Goal: Information Seeking & Learning: Learn about a topic

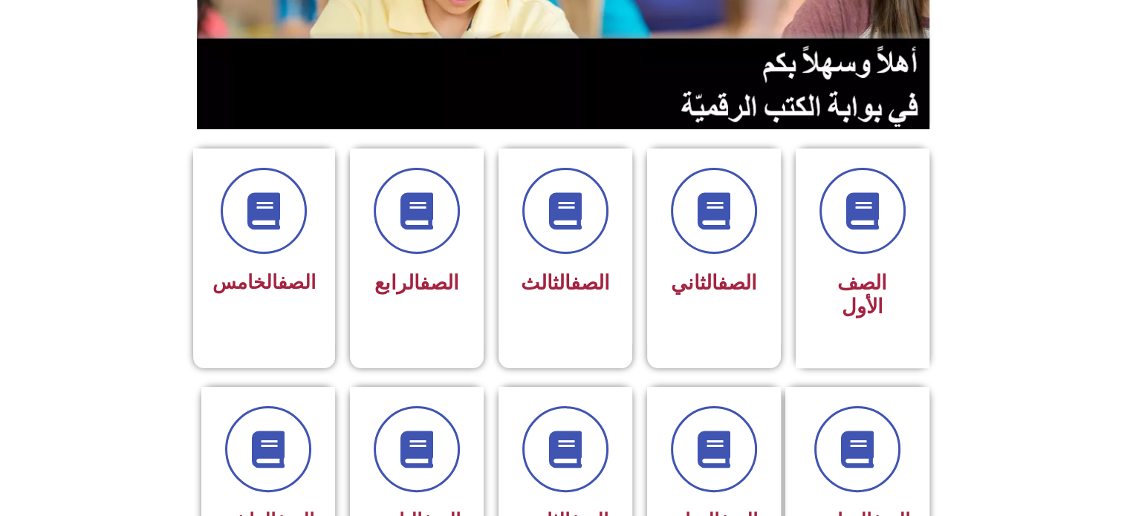
scroll to position [279, 0]
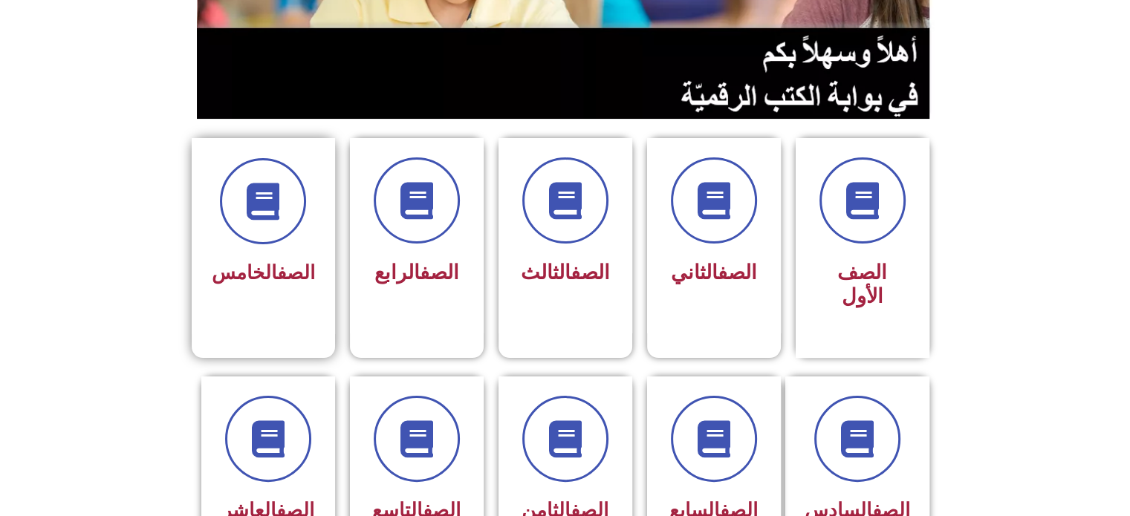
click at [303, 246] on div "الصف الخامس" at bounding box center [263, 225] width 103 height 134
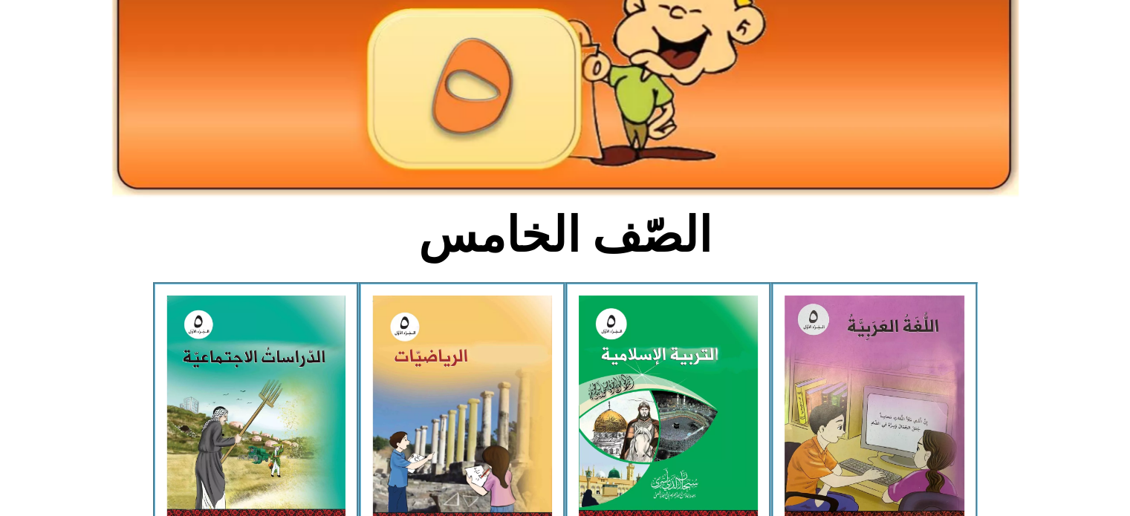
scroll to position [189, 0]
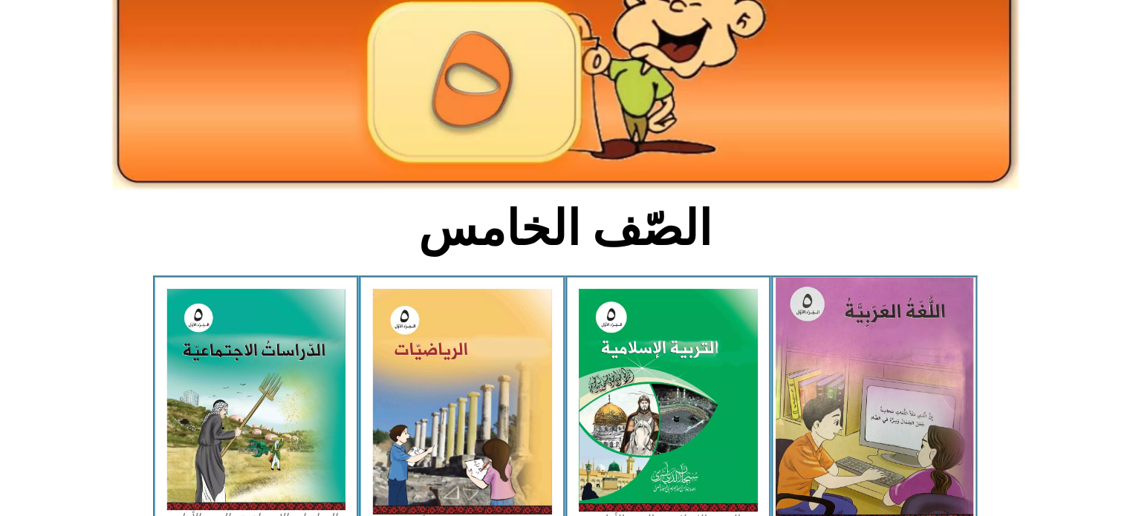
click at [909, 383] on img at bounding box center [874, 401] width 198 height 247
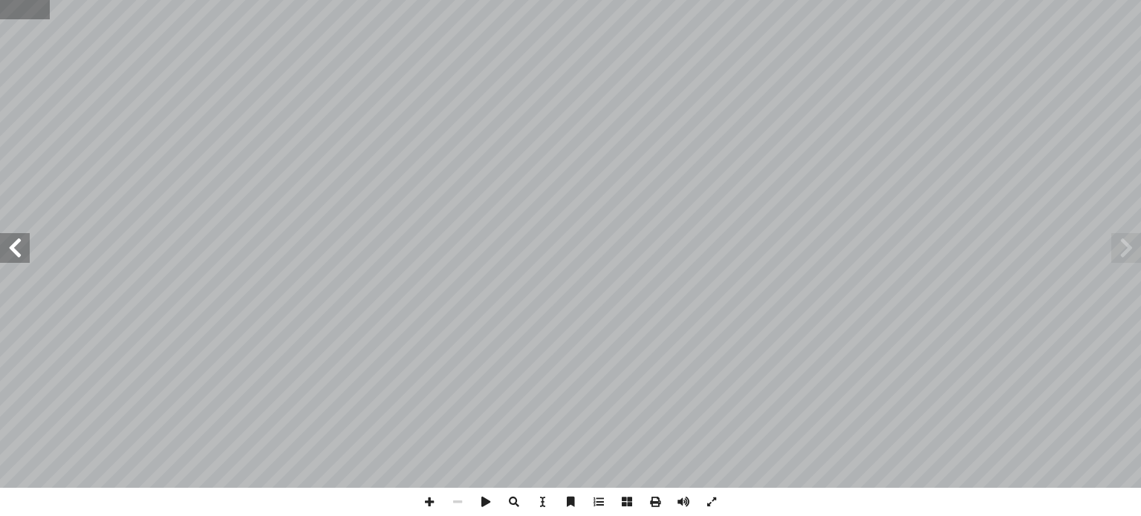
click at [5, 8] on input "text" at bounding box center [25, 9] width 50 height 19
type input "**"
click at [11, 246] on span at bounding box center [15, 248] width 30 height 30
click at [24, 245] on span at bounding box center [15, 248] width 30 height 30
drag, startPoint x: 24, startPoint y: 245, endPoint x: 16, endPoint y: 246, distance: 8.2
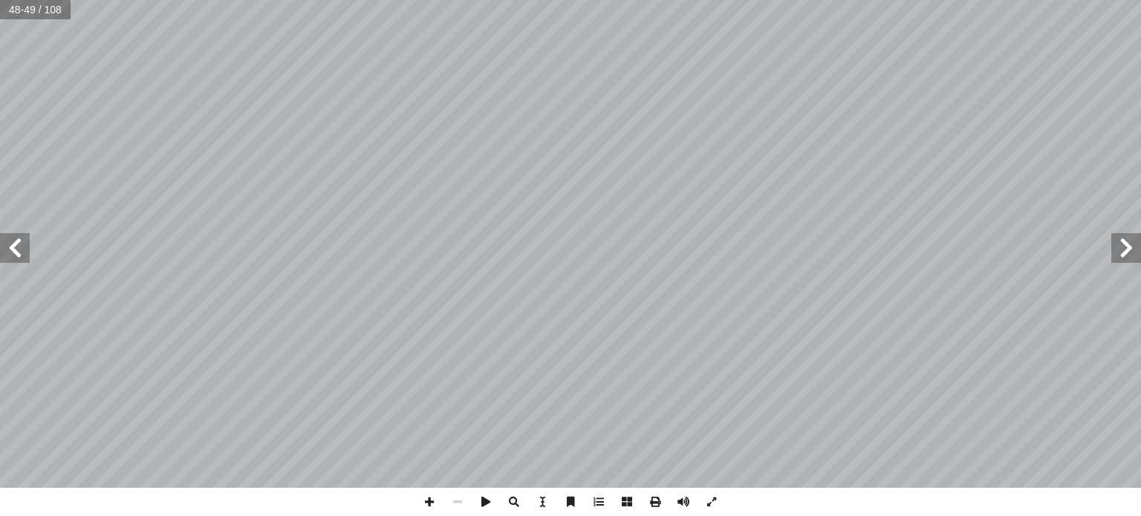
click at [3, 296] on div "٤٤ ، فيها َّ ي َ ل ِ إ ا ها ُّ ب َ ح أ ا - ِ كيد ْ أ ا َّ الت ِ ها -ب َّ ن ِ لك…" at bounding box center [570, 244] width 1141 height 488
click at [21, 250] on span at bounding box center [15, 248] width 30 height 30
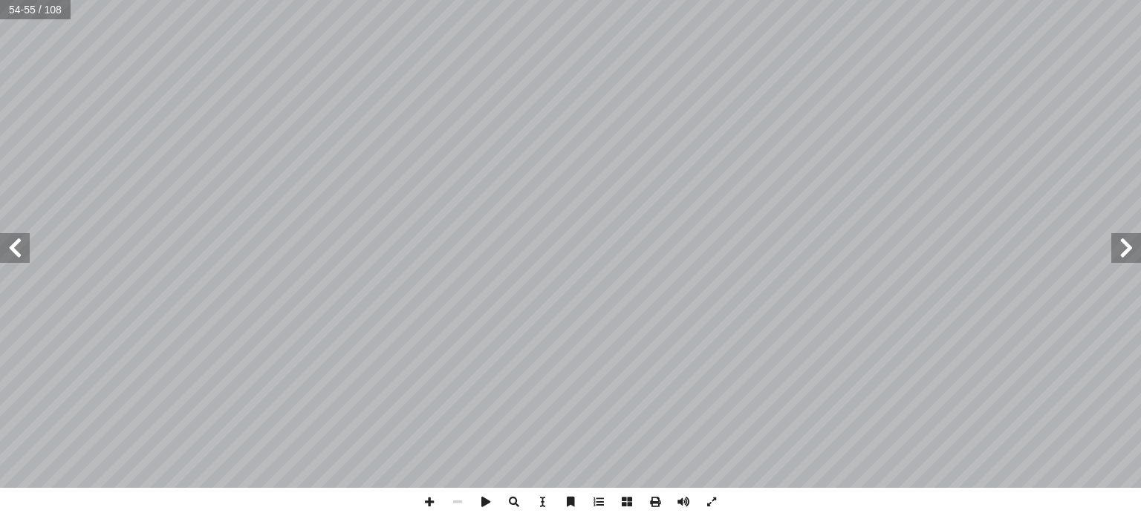
click at [1127, 244] on span at bounding box center [1126, 248] width 30 height 30
click at [434, 496] on span at bounding box center [429, 502] width 28 height 28
click at [434, 494] on span at bounding box center [429, 502] width 28 height 28
